Goal: Check status

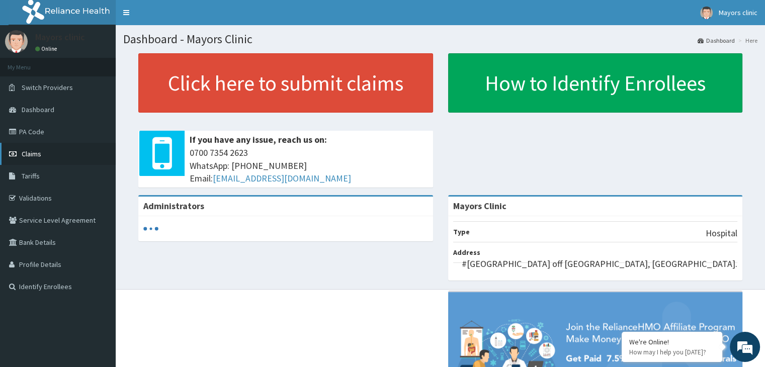
click at [41, 151] on link "Claims" at bounding box center [58, 154] width 116 height 22
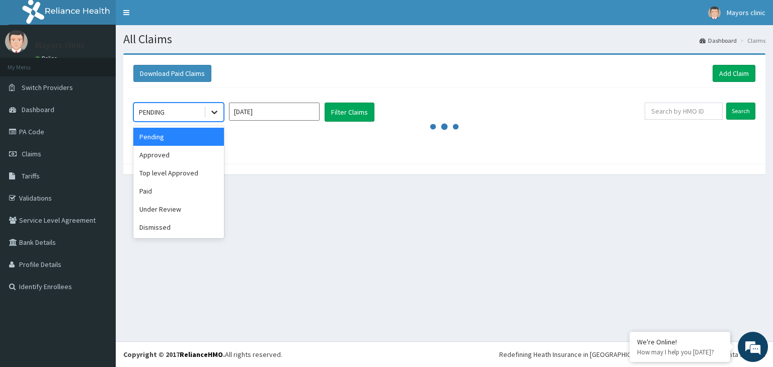
click at [215, 110] on icon at bounding box center [214, 112] width 10 height 10
click at [177, 150] on div "Approved" at bounding box center [178, 155] width 91 height 18
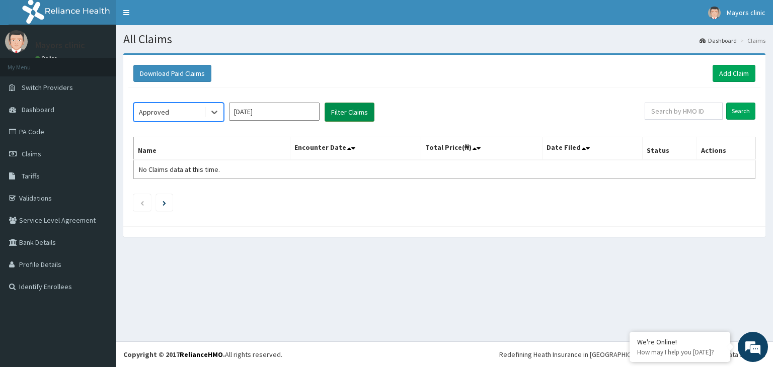
click at [344, 112] on button "Filter Claims" at bounding box center [350, 112] width 50 height 19
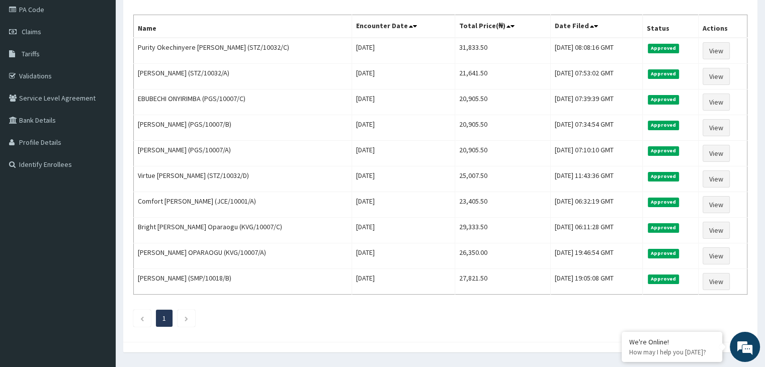
scroll to position [121, 0]
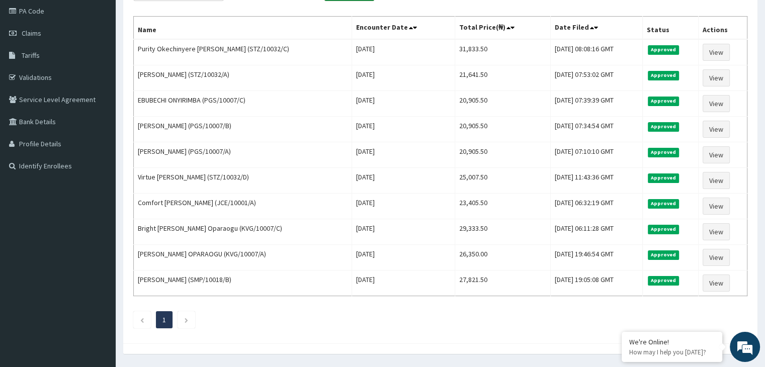
click at [352, 112] on td "[DATE]" at bounding box center [403, 104] width 103 height 26
